Goal: Task Accomplishment & Management: Manage account settings

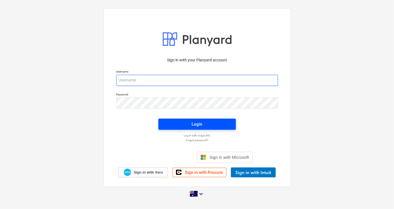
type input "skeane@keanegroup.com.au"
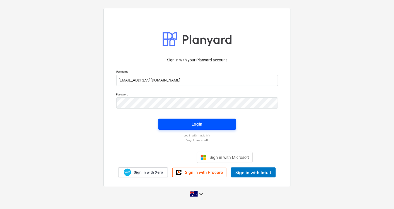
click at [196, 126] on div "Login" at bounding box center [197, 124] width 11 height 7
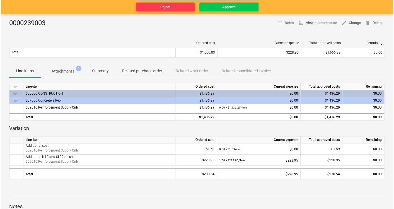
scroll to position [62, 0]
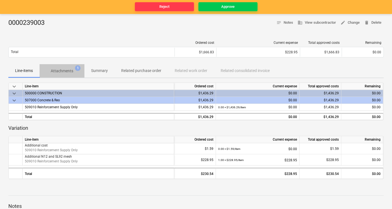
click at [59, 77] on button "Attachments 1" at bounding box center [62, 70] width 45 height 13
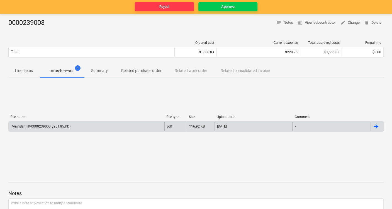
click at [70, 128] on div "MeshBar INV0000239003 $251.85.PDF" at bounding box center [87, 126] width 156 height 9
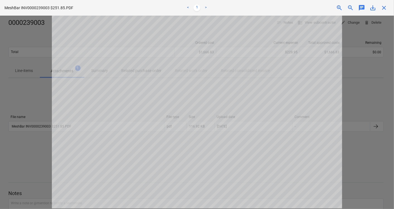
scroll to position [218, 0]
click at [295, 74] on div "MeshBar INV0000239003 $251.85.PDF < 1 > zoom_in zoom_out chat 0 save_alt close" at bounding box center [197, 104] width 394 height 209
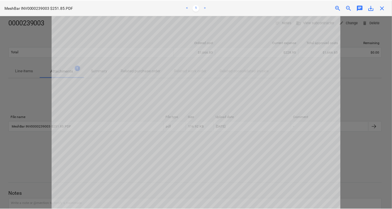
scroll to position [0, 0]
click at [385, 10] on span "close" at bounding box center [384, 7] width 7 height 7
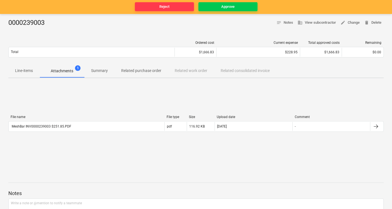
drag, startPoint x: 40, startPoint y: 64, endPoint x: 32, endPoint y: 64, distance: 8.1
click at [32, 64] on div "Line-items Attachments 1 Summary Related purchase order Related work order Rela…" at bounding box center [196, 70] width 376 height 13
click at [31, 65] on button "Line-items" at bounding box center [23, 70] width 31 height 13
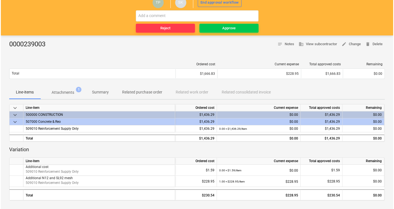
scroll to position [31, 0]
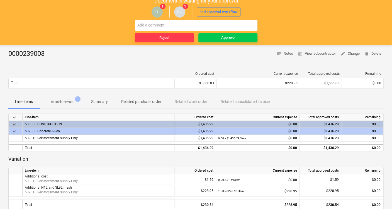
click at [56, 103] on p "Attachments" at bounding box center [62, 102] width 23 height 6
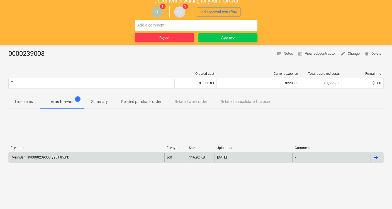
click at [93, 158] on div "MeshBar INV0000239003 $251.85.PDF" at bounding box center [87, 157] width 156 height 9
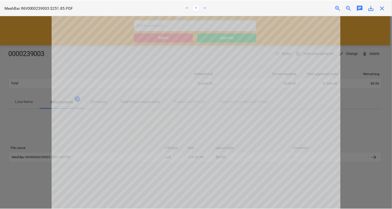
scroll to position [218, 0]
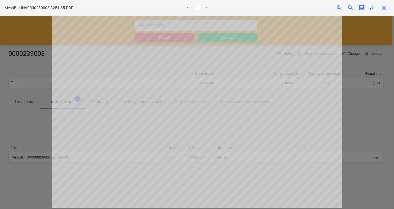
click at [382, 10] on span "close" at bounding box center [384, 7] width 7 height 7
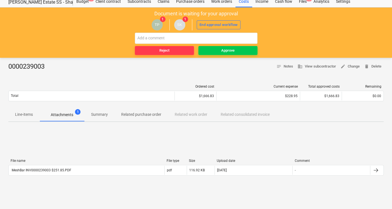
scroll to position [0, 0]
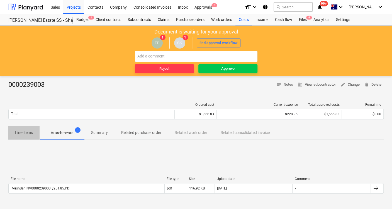
click at [29, 132] on p "Line-items" at bounding box center [24, 133] width 18 height 6
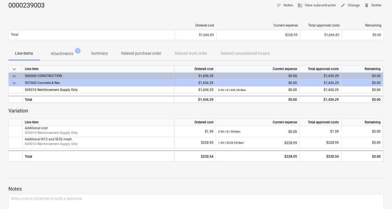
scroll to position [62, 0]
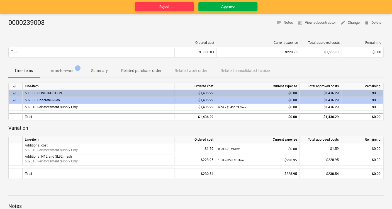
click at [218, 10] on button "Approve" at bounding box center [228, 6] width 59 height 9
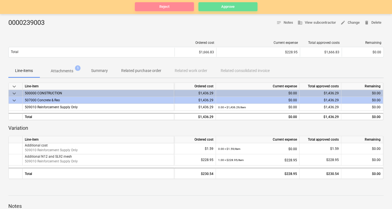
scroll to position [0, 0]
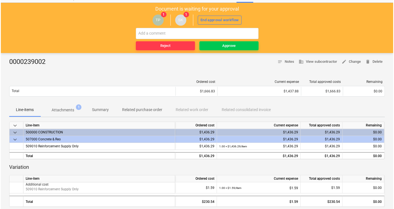
scroll to position [62, 0]
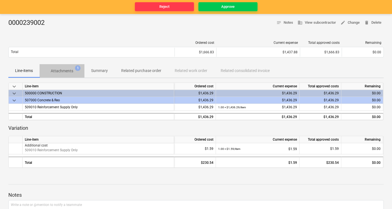
click at [59, 74] on p "Attachments" at bounding box center [62, 71] width 23 height 6
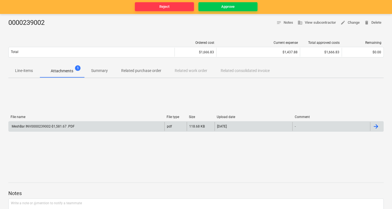
click at [80, 125] on div "MeshBar INV0000239002-$1,581.67 .PDF" at bounding box center [87, 126] width 156 height 9
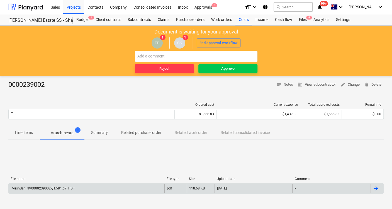
click at [107, 188] on div "MeshBar INV0000239002-$1,581.67 .PDF" at bounding box center [87, 188] width 156 height 9
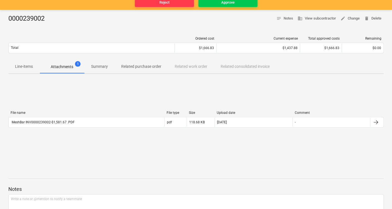
scroll to position [93, 0]
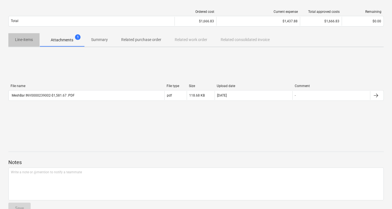
click at [36, 43] on span "Line-items" at bounding box center [23, 39] width 31 height 9
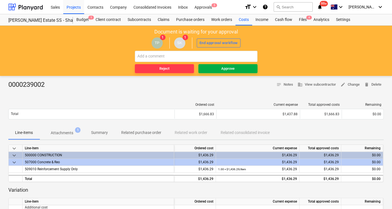
click at [213, 69] on span "Approve" at bounding box center [228, 69] width 55 height 6
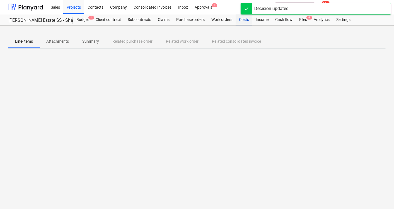
click at [242, 18] on div "Costs" at bounding box center [244, 19] width 17 height 11
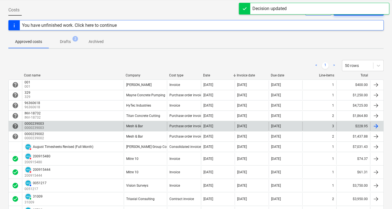
scroll to position [62, 0]
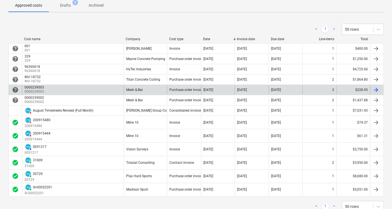
click at [57, 86] on div "0000239003 0000239003" at bounding box center [73, 89] width 102 height 9
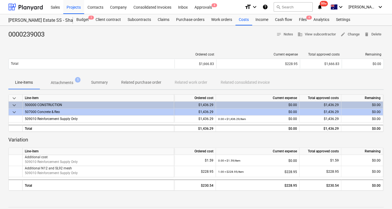
click at [57, 68] on div "Total" at bounding box center [92, 63] width 166 height 9
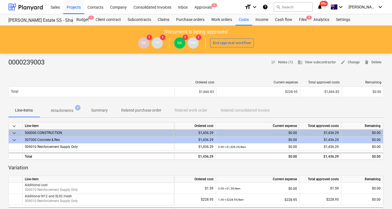
click at [61, 98] on div "Ordered cost Current expense Total approved costs Remaining Total $1,666.83 $22…" at bounding box center [196, 89] width 376 height 19
drag, startPoint x: 65, startPoint y: 107, endPoint x: 69, endPoint y: 114, distance: 7.0
click at [65, 108] on p "Attachments" at bounding box center [62, 111] width 23 height 6
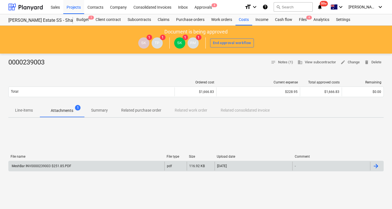
drag, startPoint x: 68, startPoint y: 158, endPoint x: 72, endPoint y: 161, distance: 4.2
click at [68, 159] on div "File name File type Size Upload date Comment" at bounding box center [196, 158] width 376 height 6
click at [73, 163] on div "MeshBar INV0000239003 $251.85.PDF" at bounding box center [87, 166] width 156 height 9
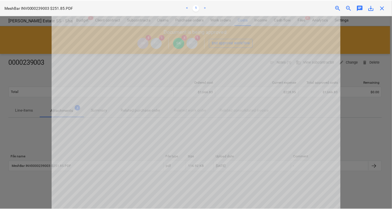
scroll to position [93, 0]
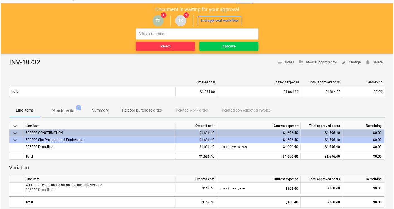
scroll to position [62, 0]
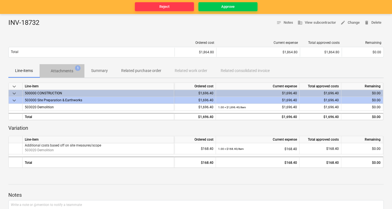
click at [60, 73] on p "Attachments" at bounding box center [62, 71] width 23 height 6
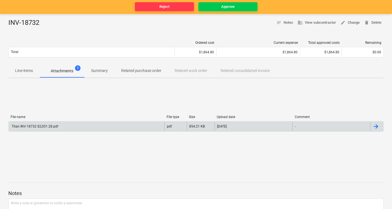
click at [79, 122] on div "Titan INV-18732 $2,051.28.pdf" at bounding box center [87, 126] width 156 height 9
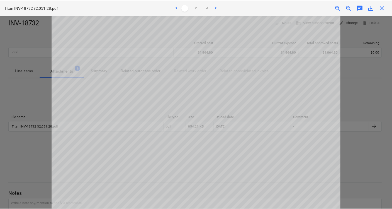
scroll to position [124, 0]
click at [385, 9] on span "close" at bounding box center [384, 7] width 7 height 7
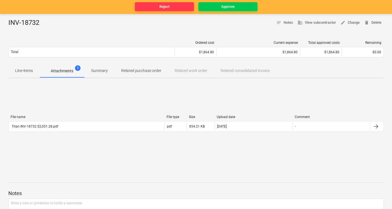
click at [28, 68] on p "Line-items" at bounding box center [24, 71] width 18 height 6
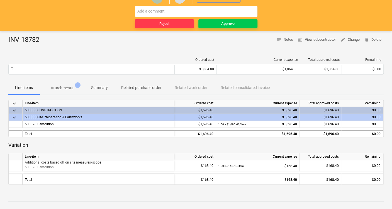
scroll to position [31, 0]
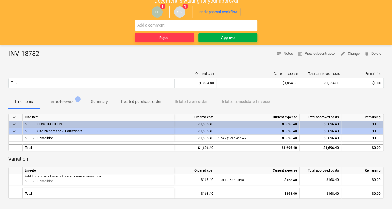
click at [222, 37] on div "Approve" at bounding box center [227, 38] width 13 height 6
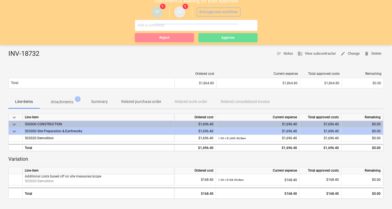
scroll to position [0, 0]
